Goal: Navigation & Orientation: Find specific page/section

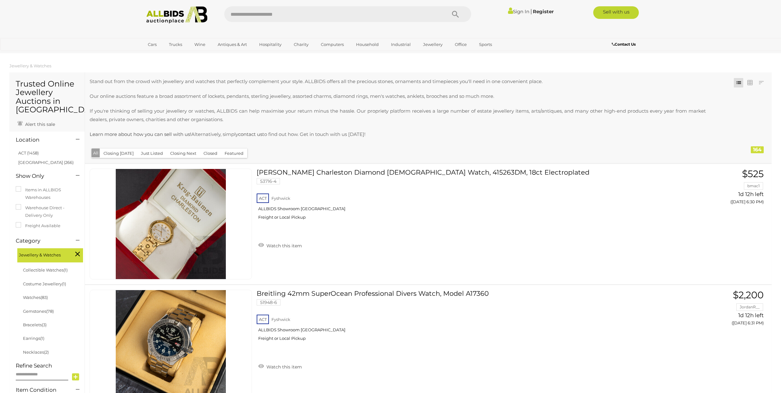
scroll to position [9938, 0]
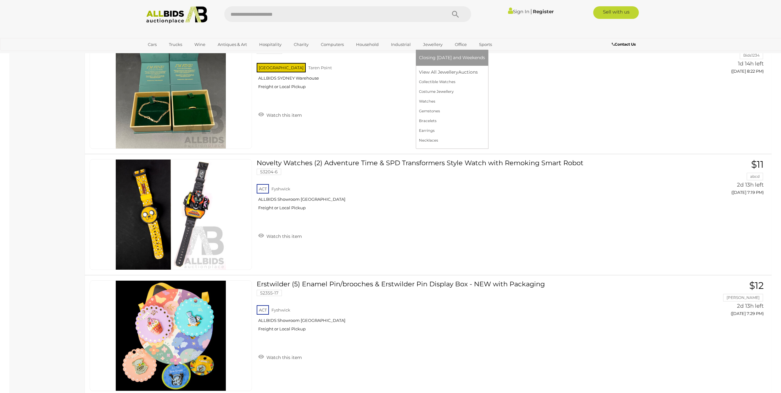
click at [436, 47] on link "Jewellery" at bounding box center [433, 44] width 28 height 10
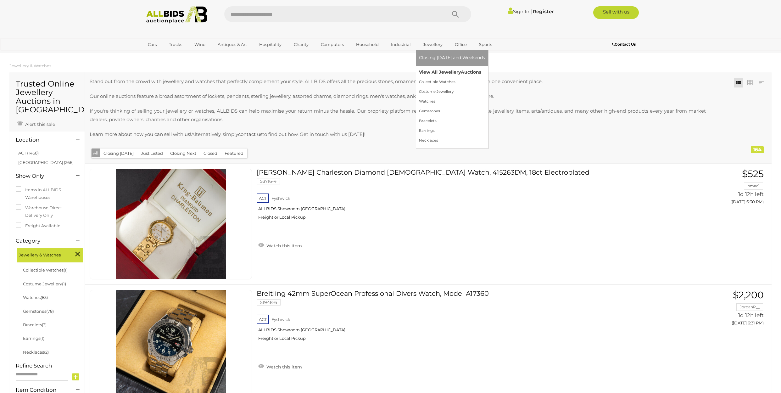
click at [436, 70] on link "View All Jewellery Auctions" at bounding box center [452, 72] width 66 height 10
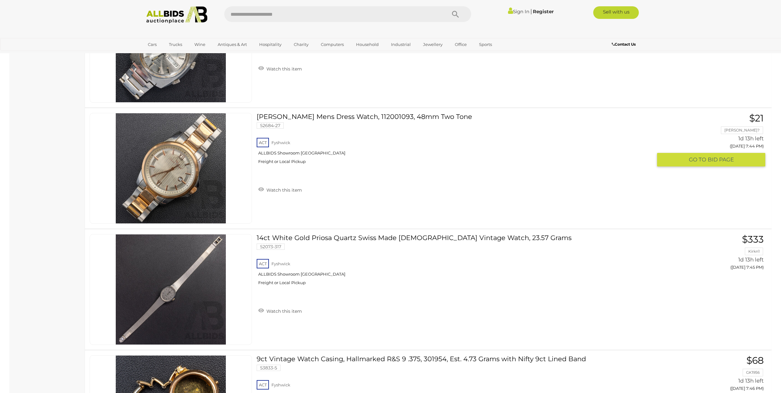
scroll to position [8246, 0]
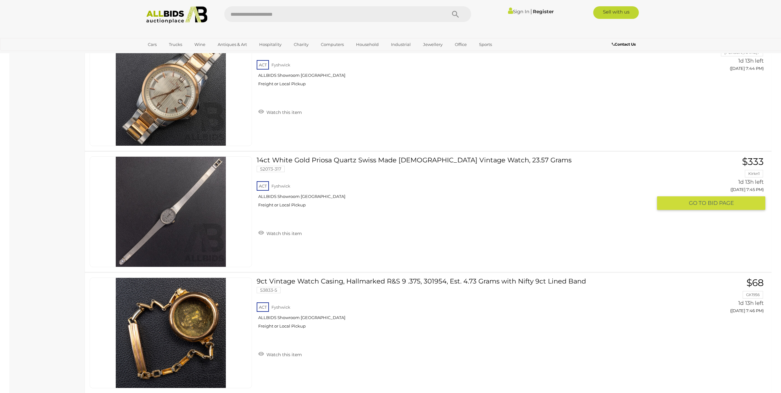
click at [184, 201] on link at bounding box center [171, 211] width 162 height 111
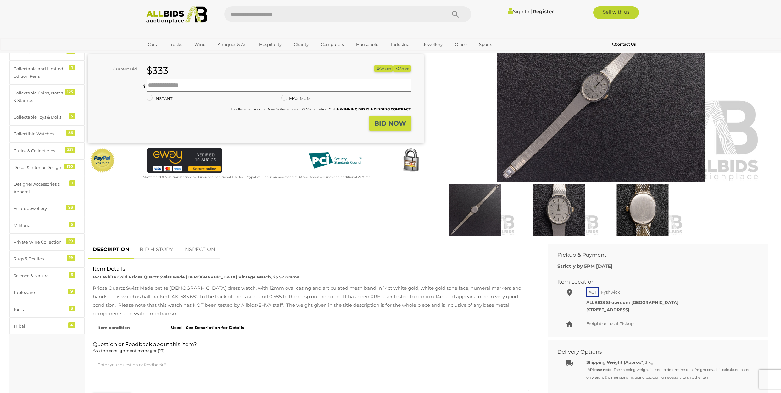
scroll to position [110, 0]
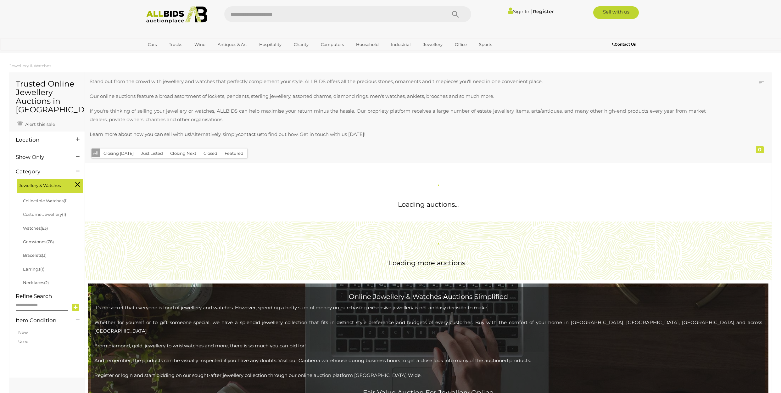
scroll to position [340, 0]
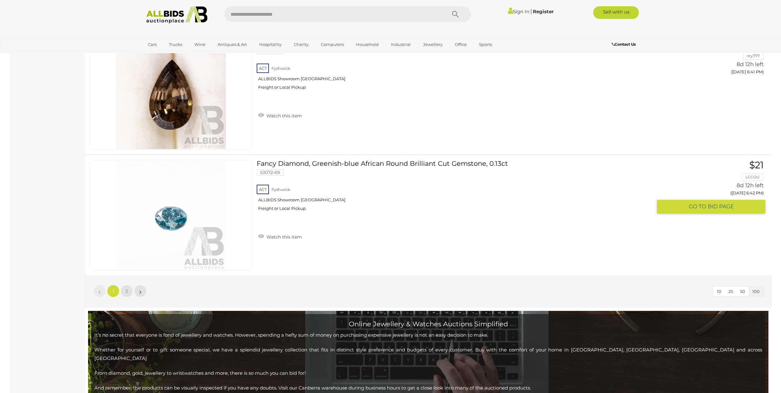
scroll to position [12068, 0]
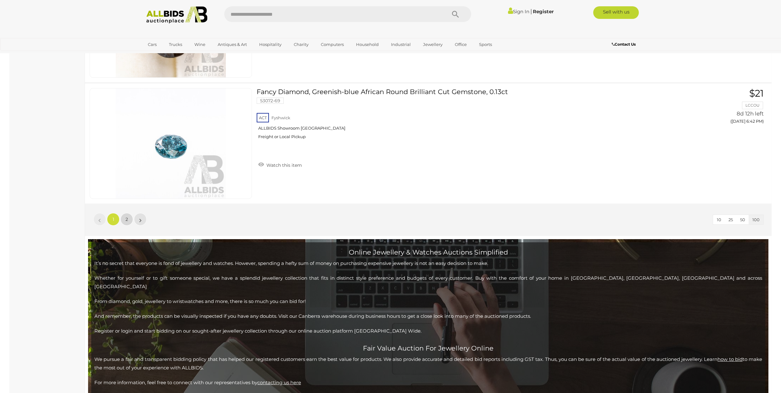
click at [125, 219] on span "2" at bounding box center [126, 219] width 3 height 6
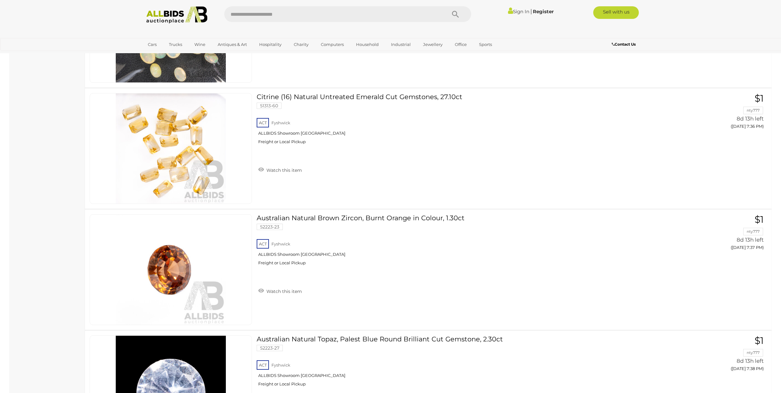
scroll to position [6945, 0]
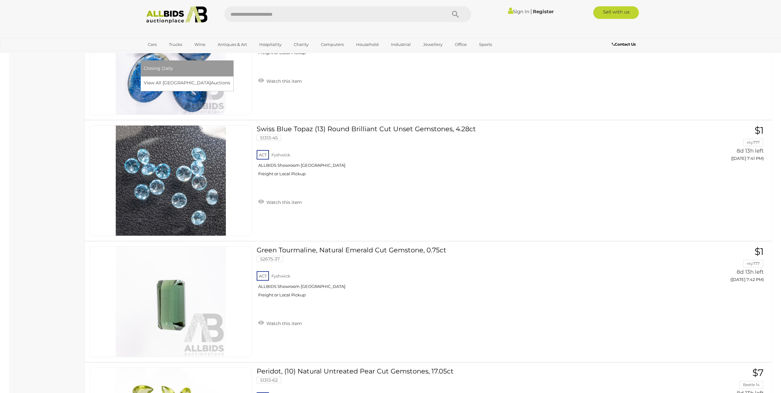
click at [197, 50] on link "[GEOGRAPHIC_DATA]" at bounding box center [170, 55] width 53 height 10
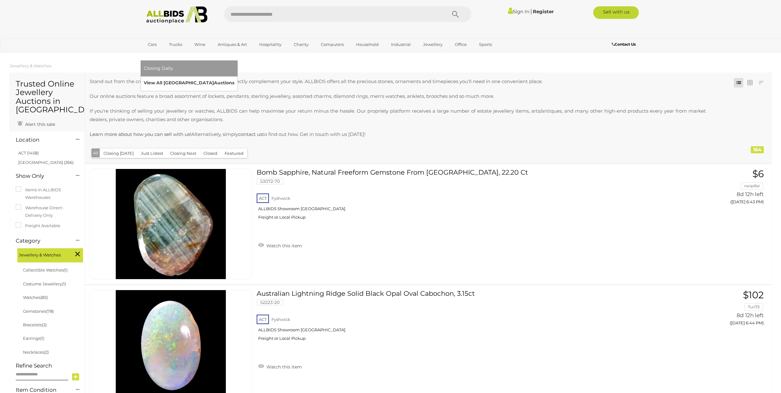
click at [234, 78] on link "View All Sydney Auctions" at bounding box center [189, 83] width 91 height 10
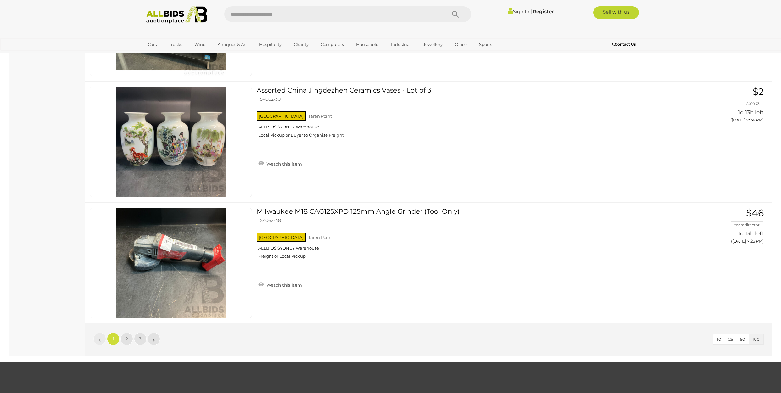
scroll to position [11909, 0]
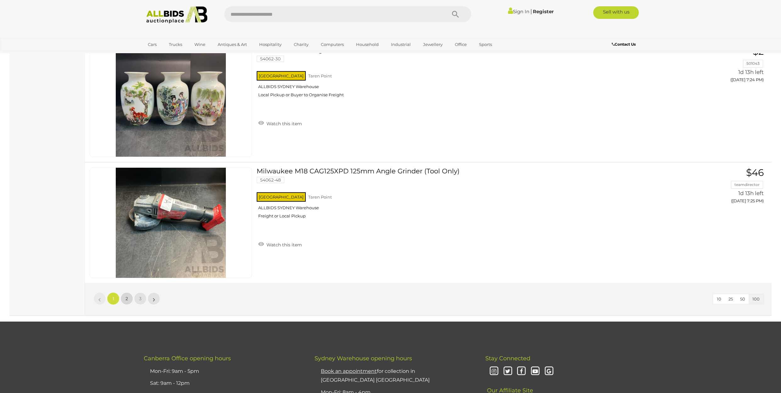
click at [128, 300] on link "2" at bounding box center [126, 298] width 13 height 13
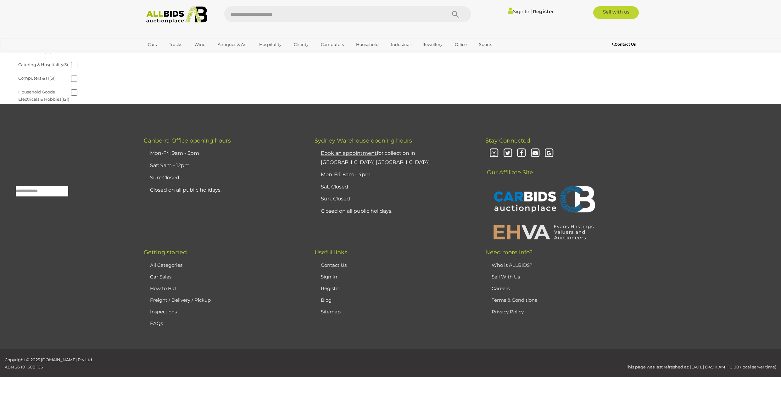
scroll to position [20, 0]
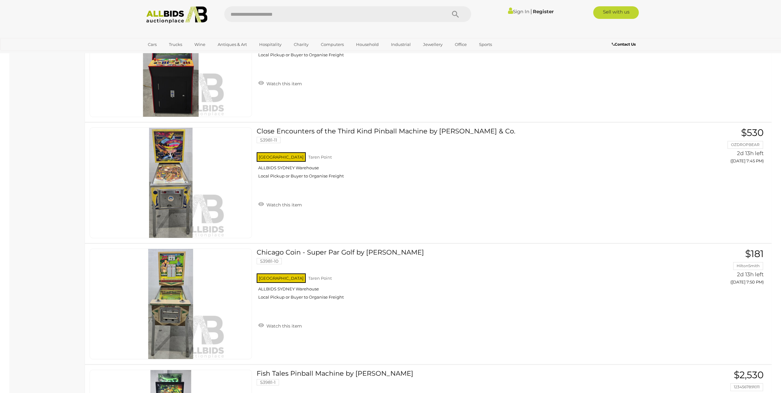
scroll to position [12050, 0]
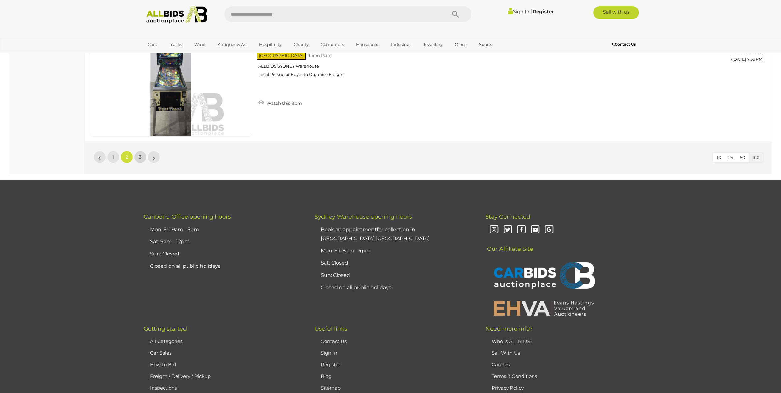
click at [138, 156] on link "3" at bounding box center [140, 157] width 13 height 13
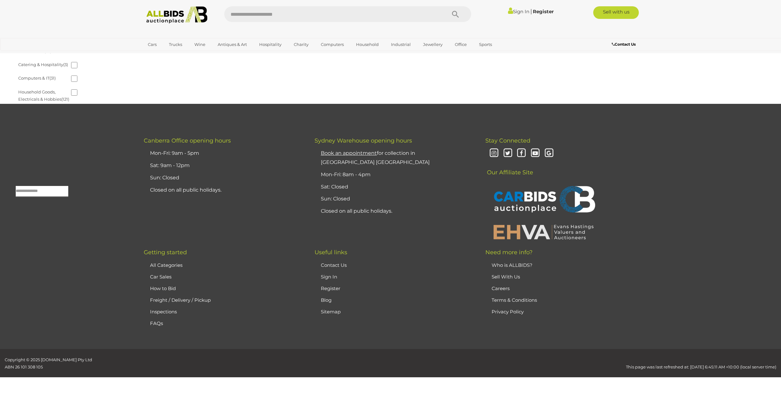
scroll to position [20, 0]
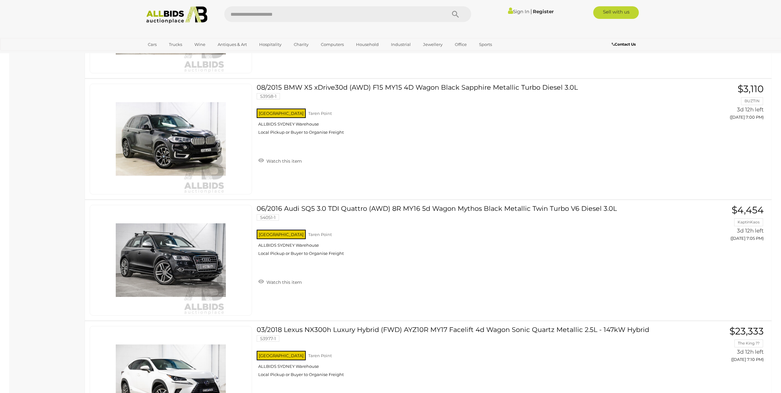
scroll to position [31, 0]
